Goal: Transaction & Acquisition: Purchase product/service

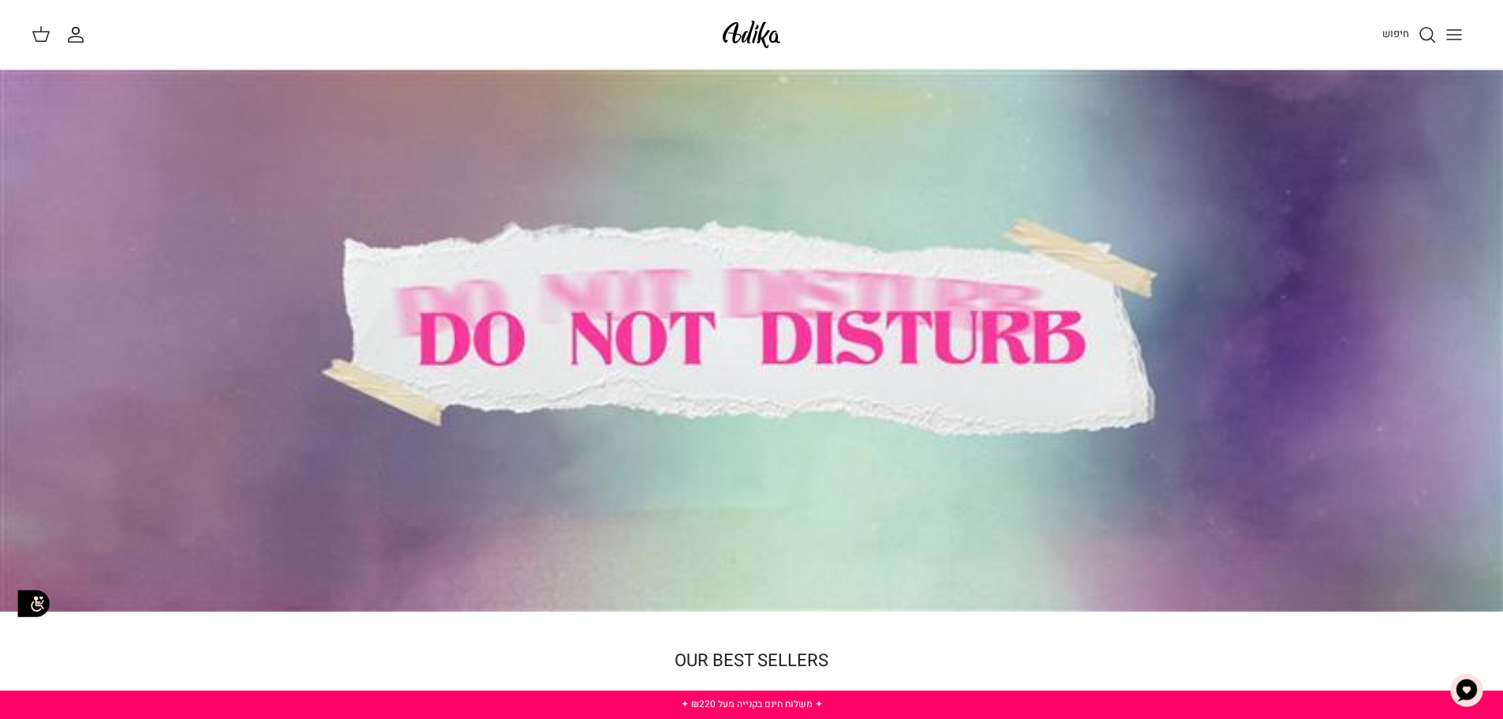
click at [1455, 32] on icon "Toggle menu" at bounding box center [1453, 34] width 19 height 19
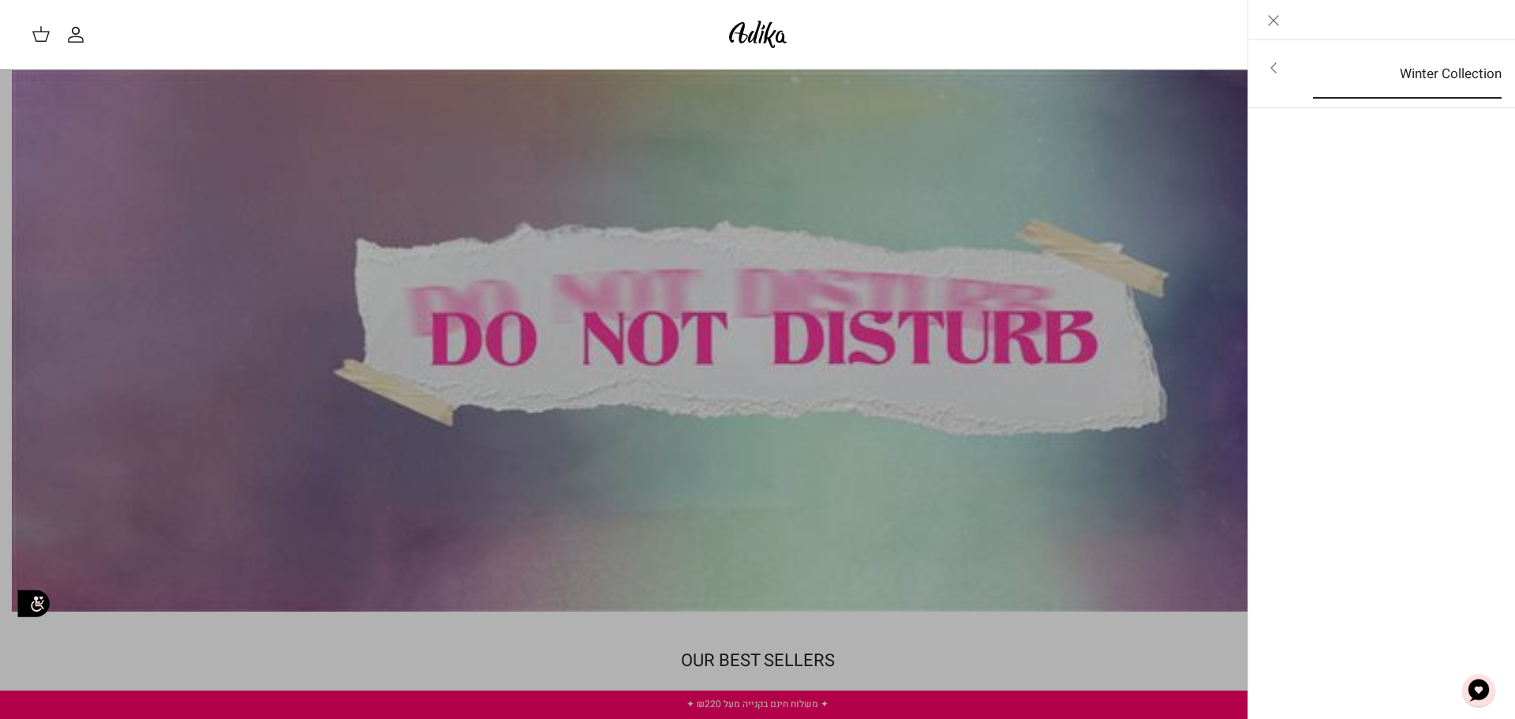
click at [1430, 70] on link "Winter Collection" at bounding box center [1406, 74] width 217 height 49
click at [1430, 72] on link "לכל הפריטים" at bounding box center [1382, 69] width 252 height 39
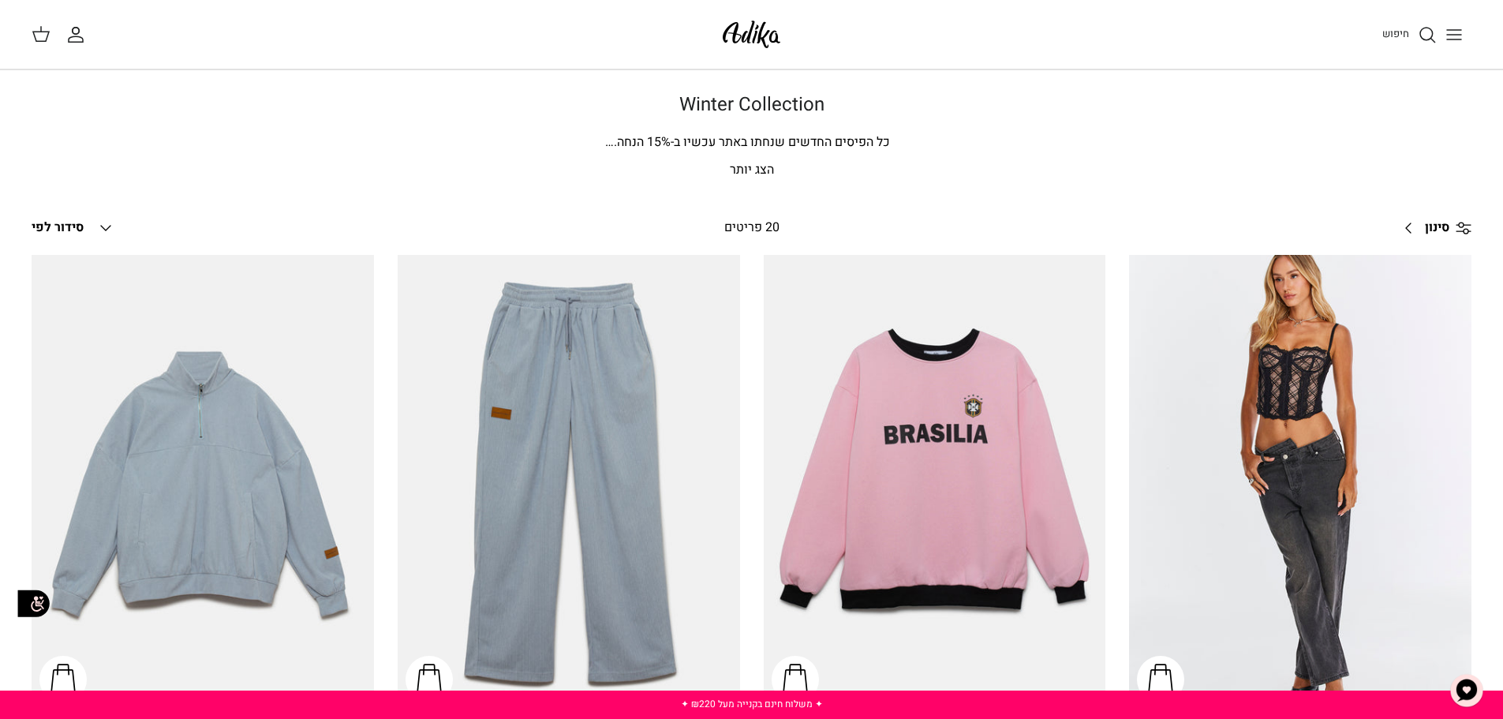
click at [1440, 215] on link "סינון Right" at bounding box center [1432, 228] width 78 height 38
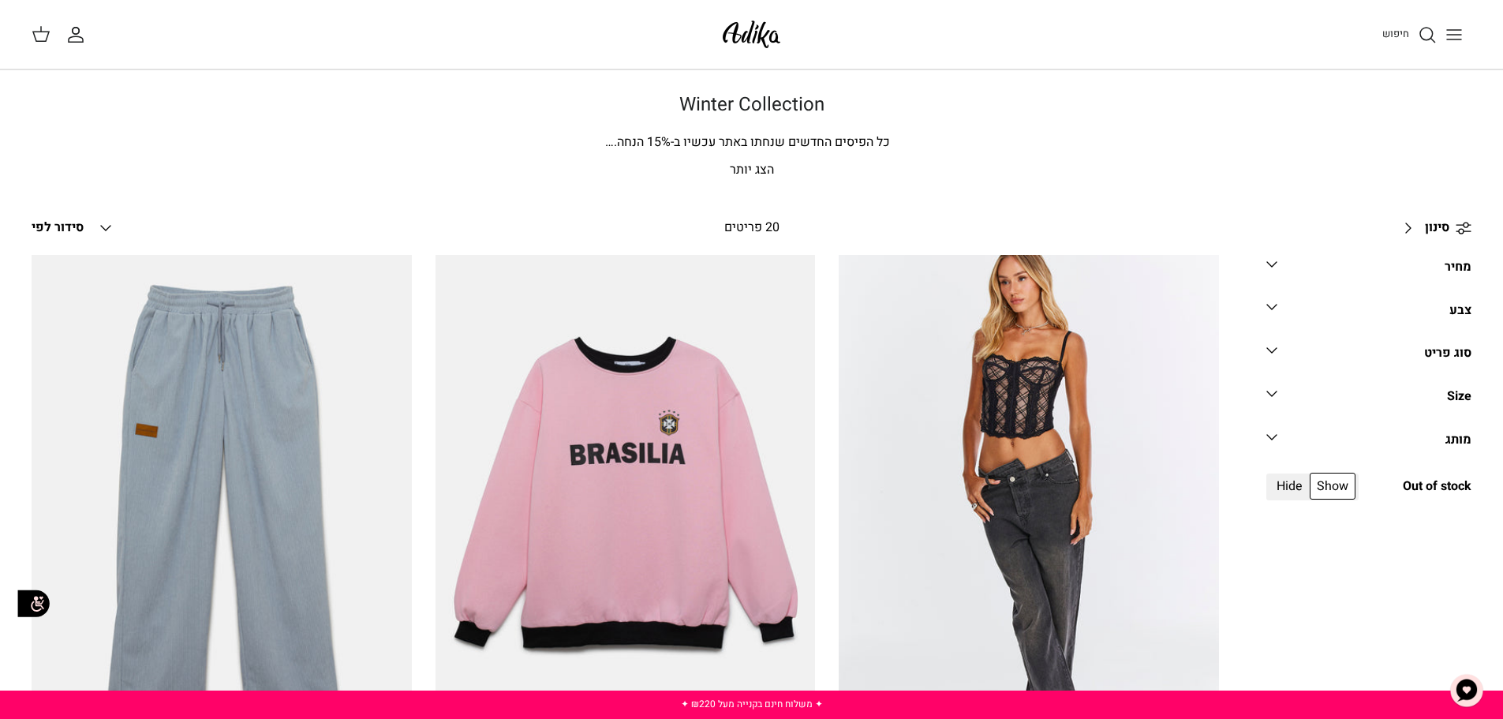
click at [1435, 352] on div "סוג פריט" at bounding box center [1447, 353] width 47 height 21
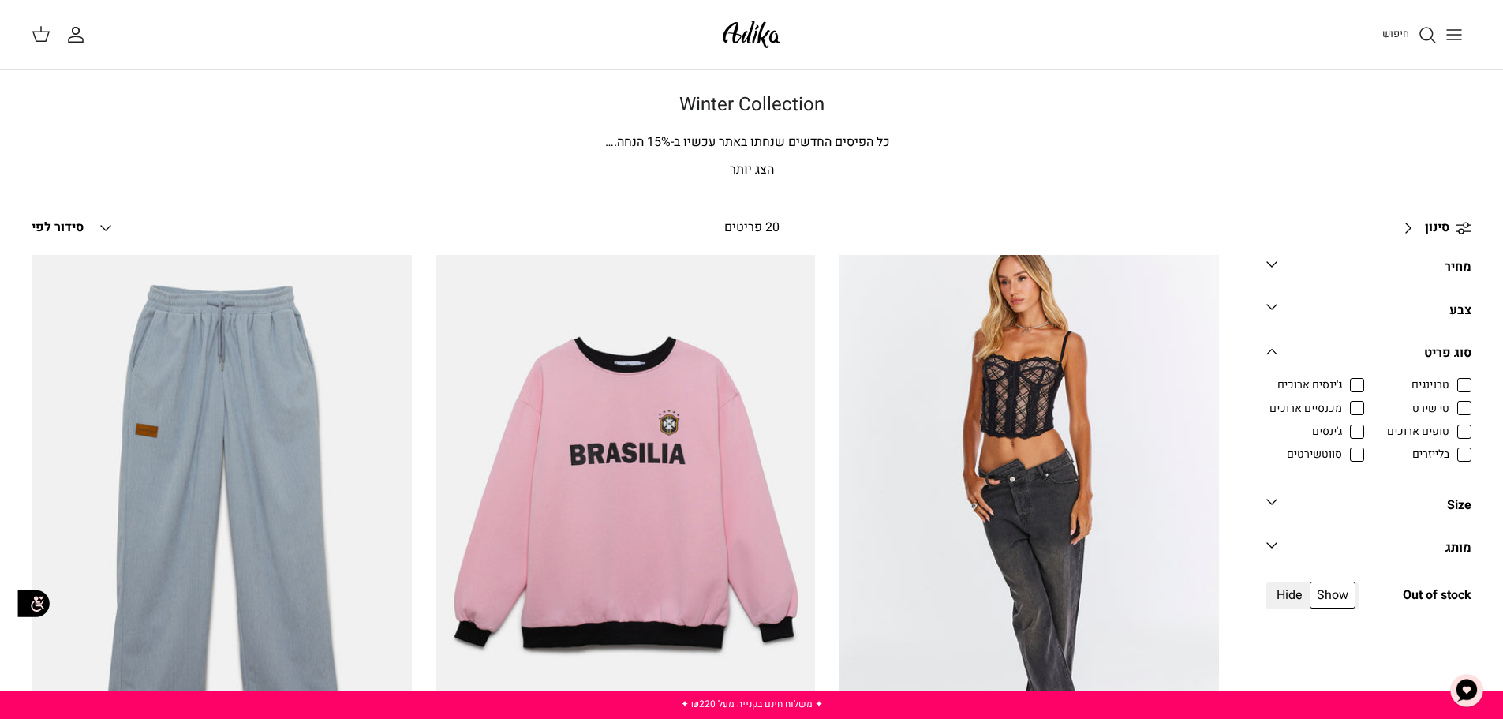
click at [1342, 433] on span "ג'ינסים" at bounding box center [1327, 432] width 30 height 16
click at [1343, 424] on input "ג'ינסים" at bounding box center [1343, 423] width 2 height 2
checkbox input "true"
radio input "true"
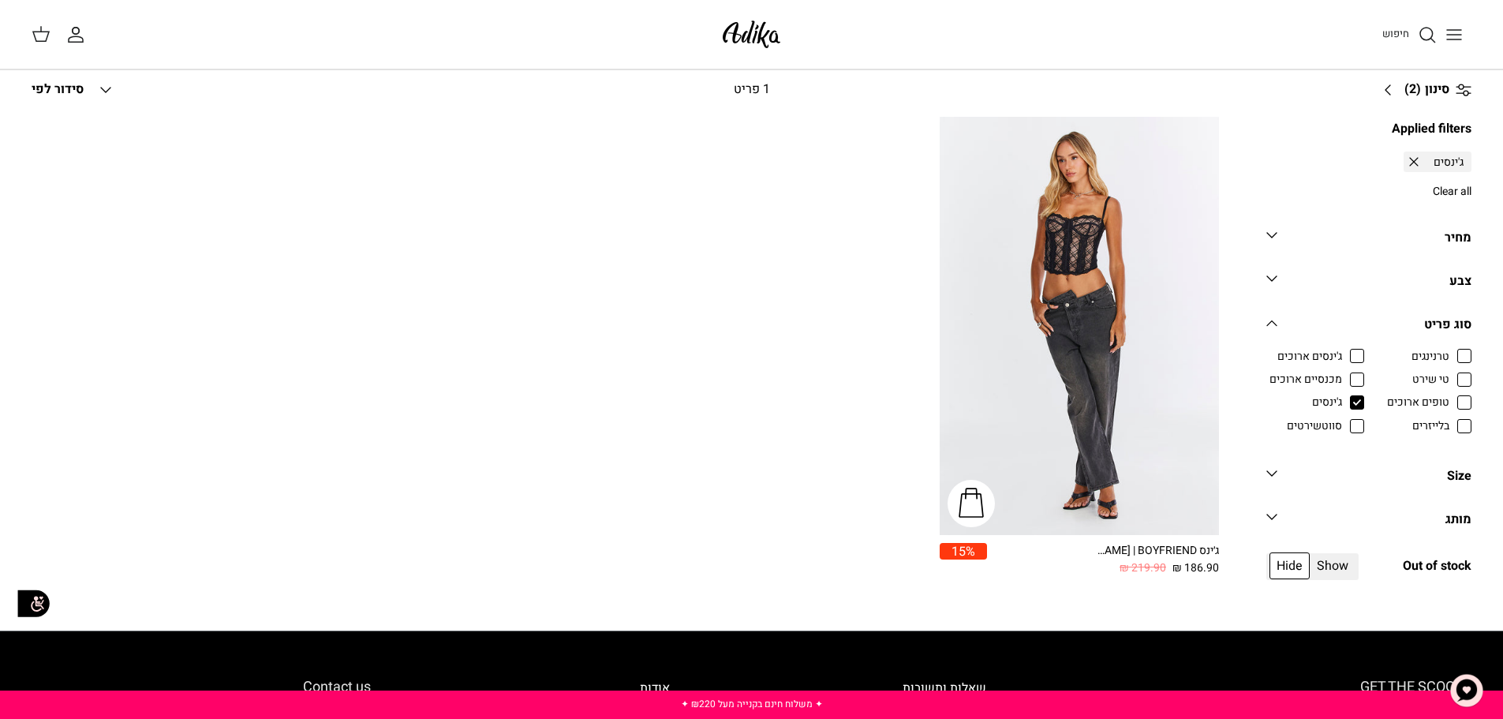
scroll to position [139, 0]
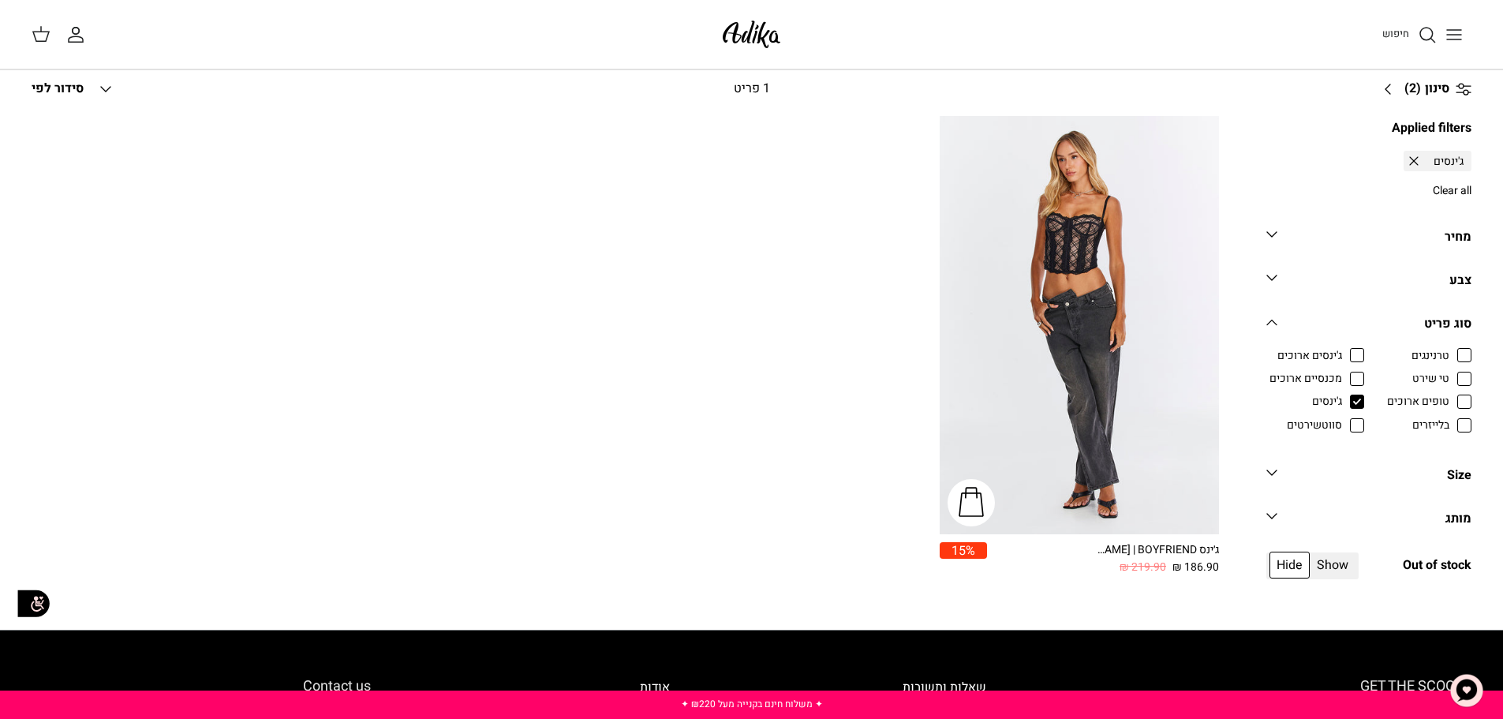
click at [1449, 380] on span "טי שירט" at bounding box center [1430, 379] width 37 height 16
click at [1451, 371] on input "טי שירט" at bounding box center [1450, 370] width 2 height 2
checkbox input "true"
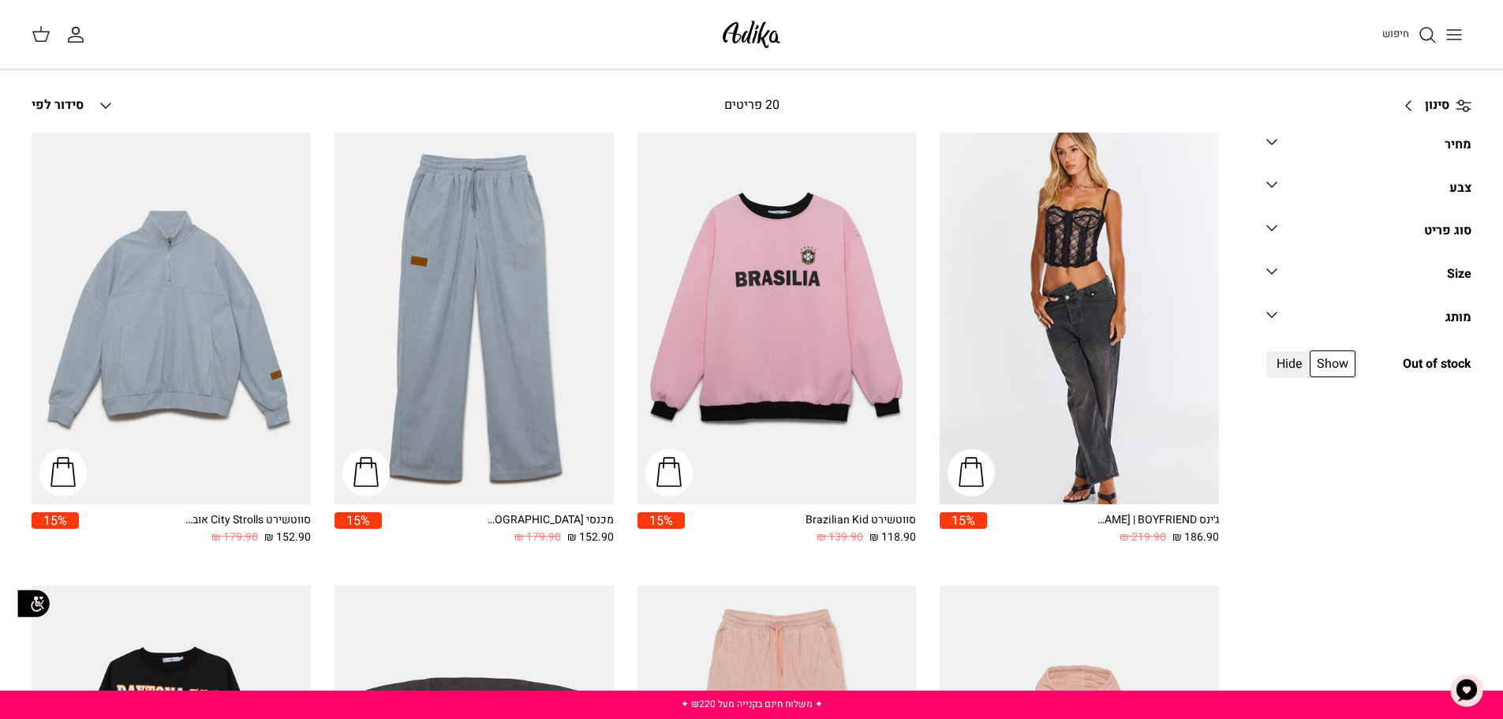
scroll to position [139, 0]
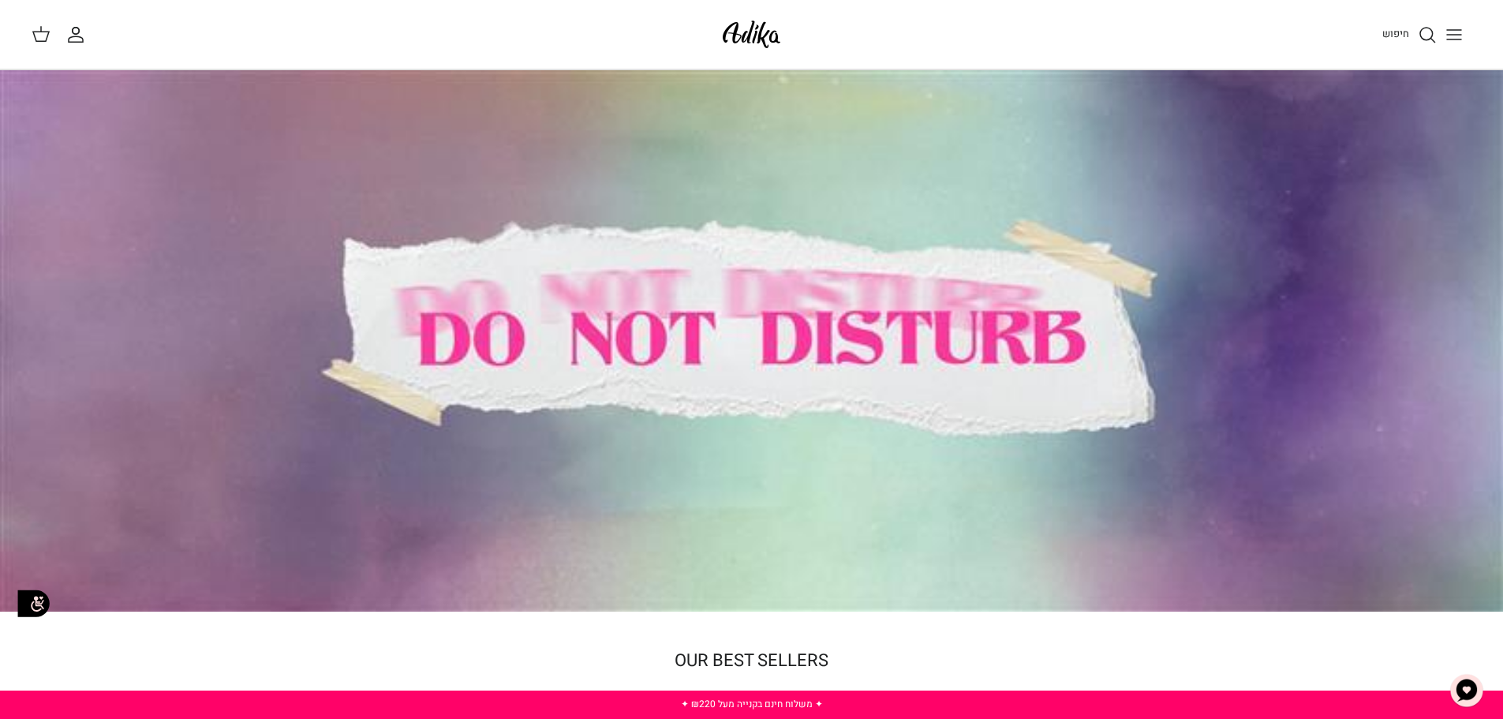
click at [737, 35] on img at bounding box center [751, 34] width 67 height 37
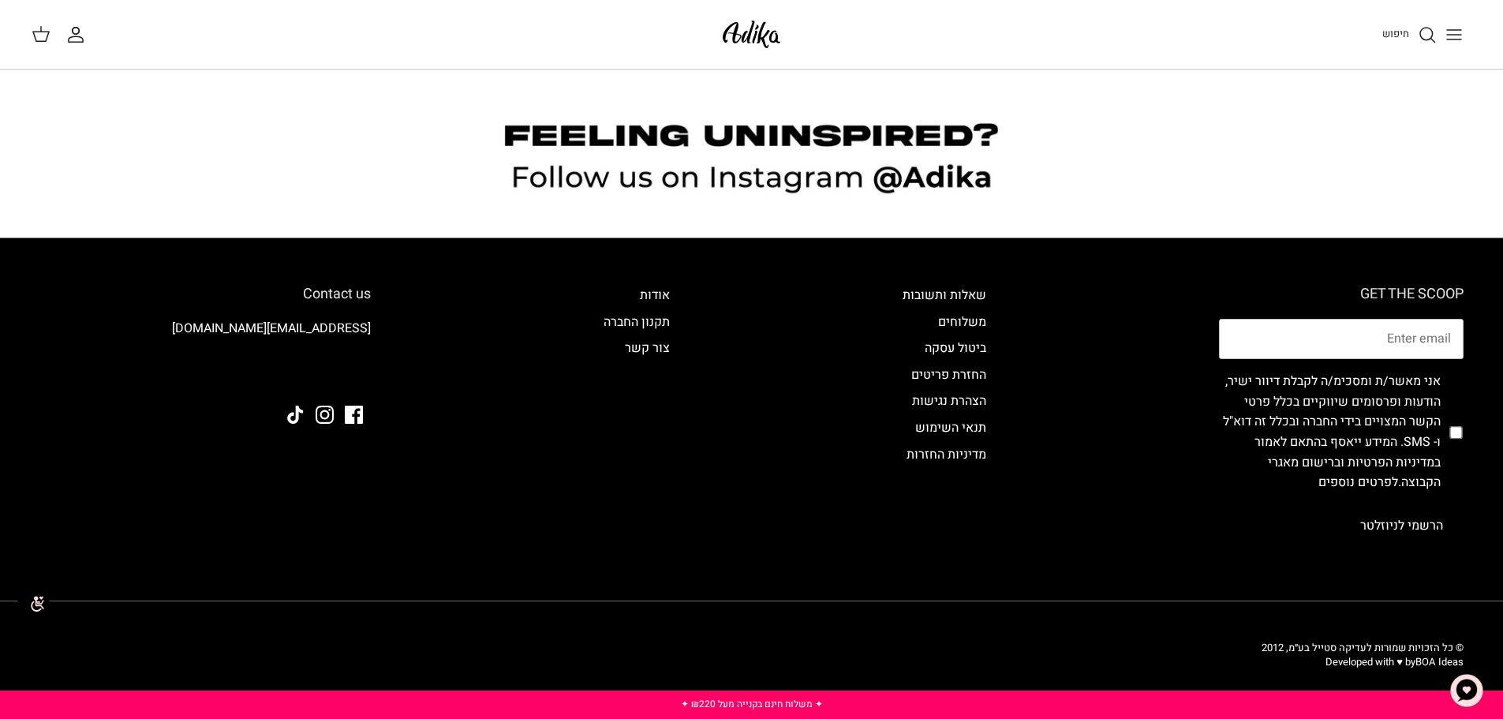
scroll to position [1320, 0]
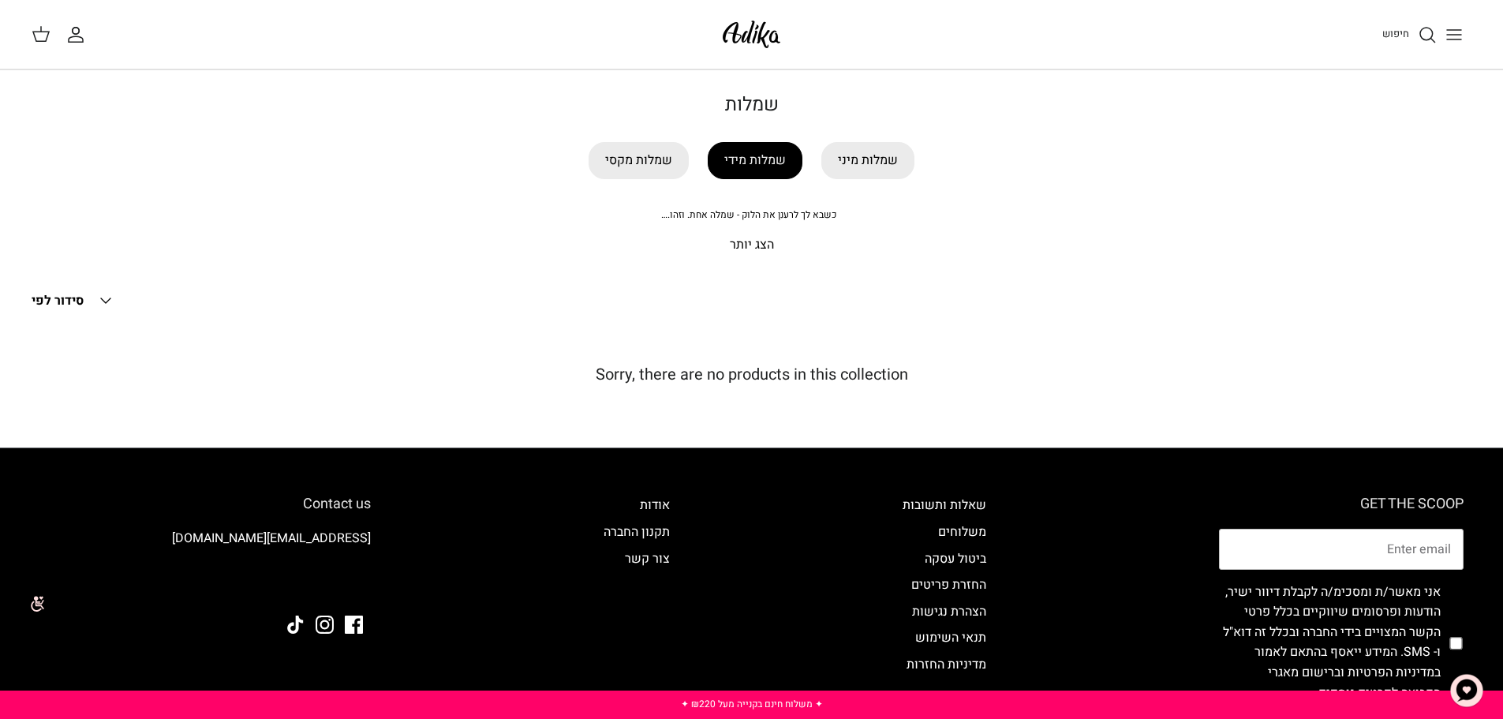
click at [733, 165] on link "שמלות מידי" at bounding box center [755, 160] width 95 height 37
